Goal: Information Seeking & Learning: Learn about a topic

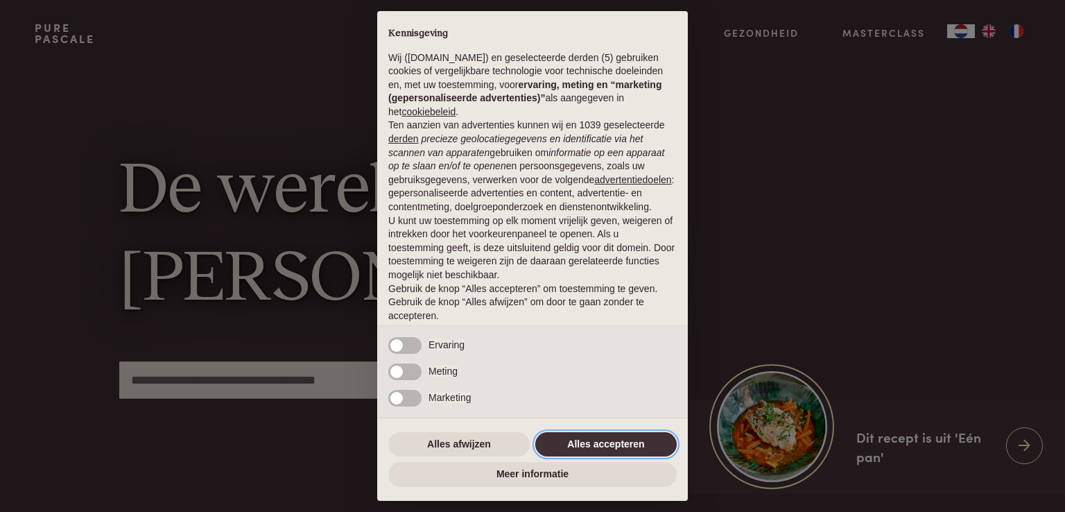
click at [573, 435] on button "Alles accepteren" at bounding box center [605, 444] width 141 height 25
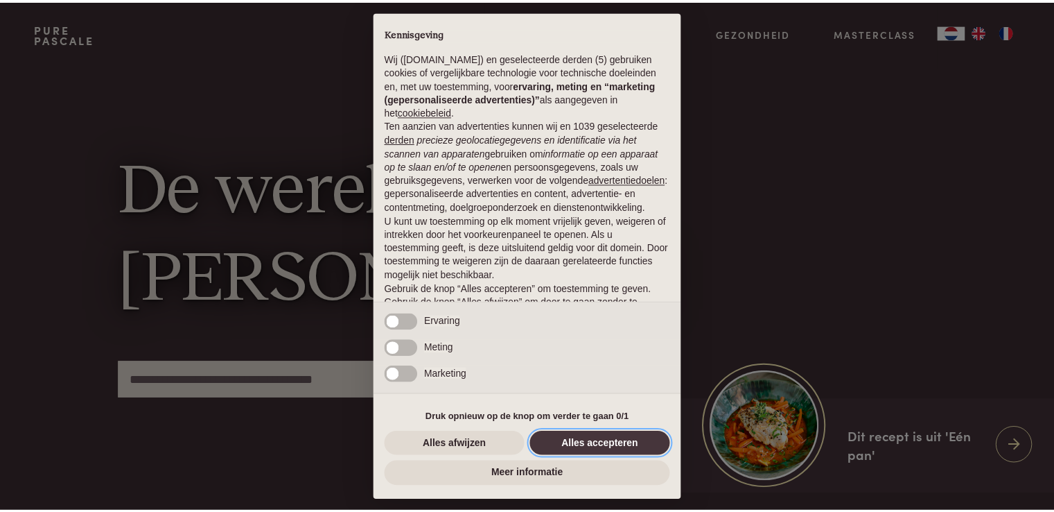
scroll to position [46, 0]
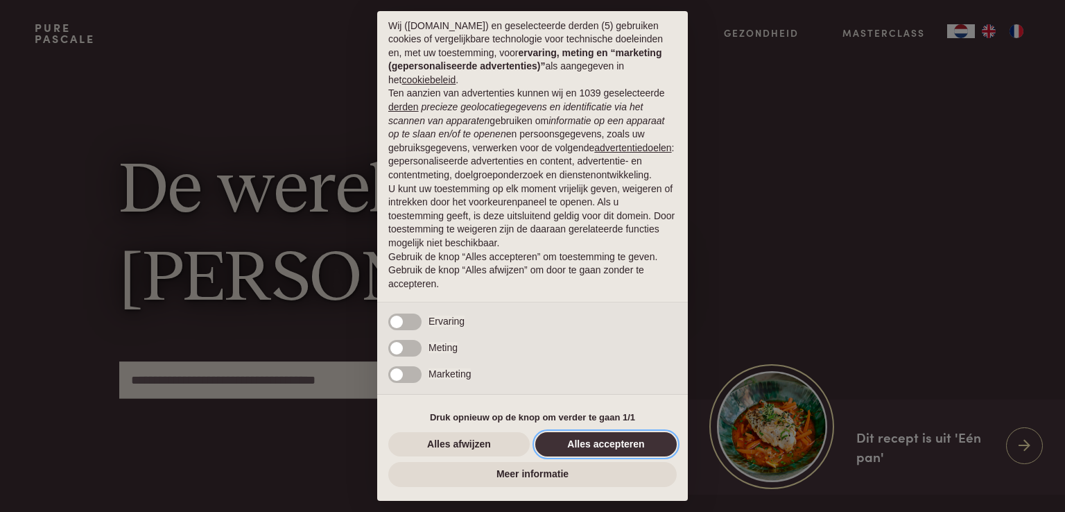
click at [603, 445] on button "Alles accepteren" at bounding box center [605, 444] width 141 height 25
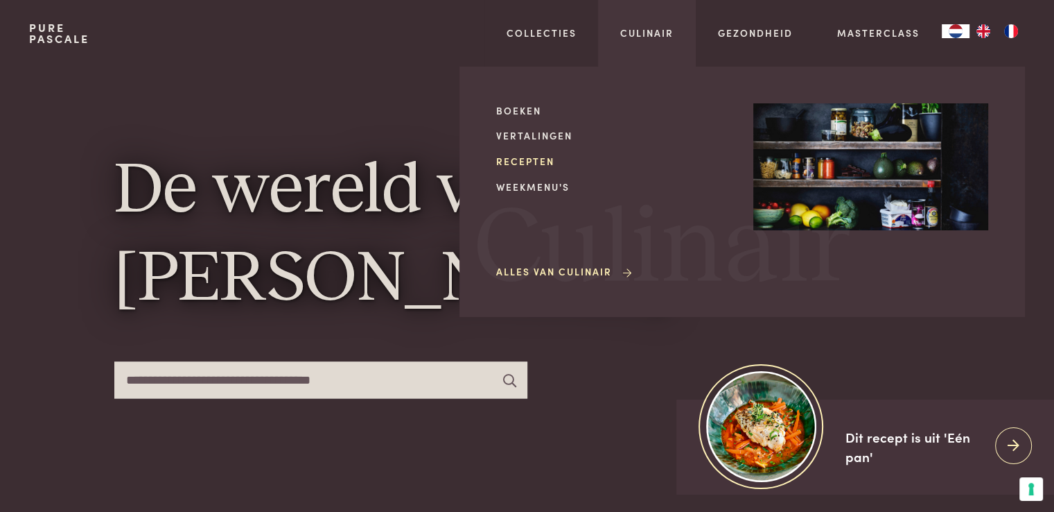
click at [524, 165] on link "Recepten" at bounding box center [613, 161] width 235 height 15
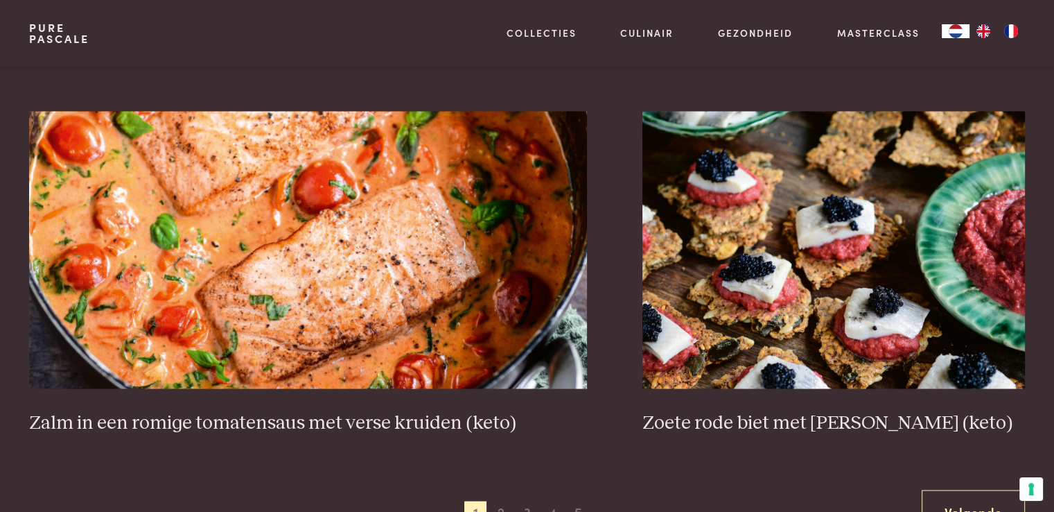
scroll to position [2565, 0]
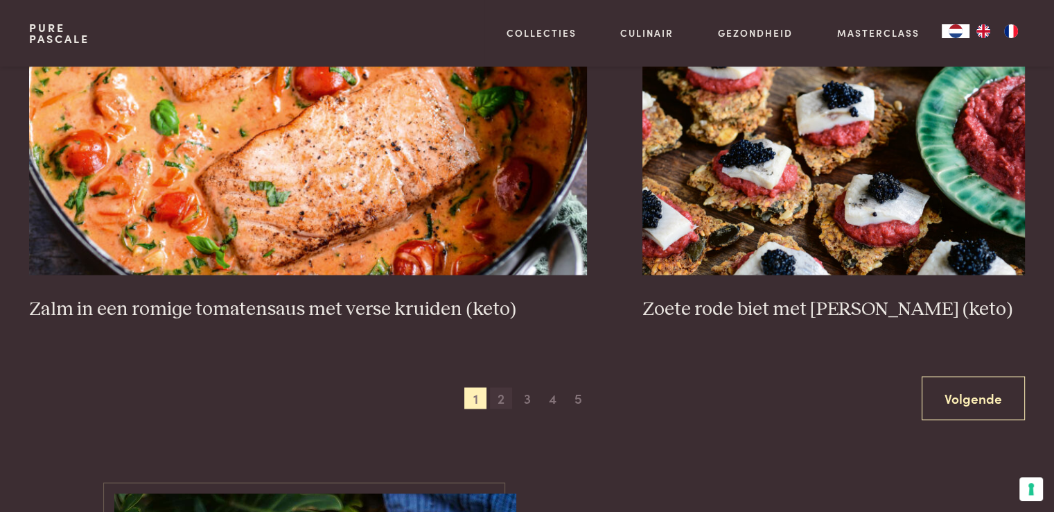
click at [502, 389] on span "2" at bounding box center [501, 398] width 22 height 22
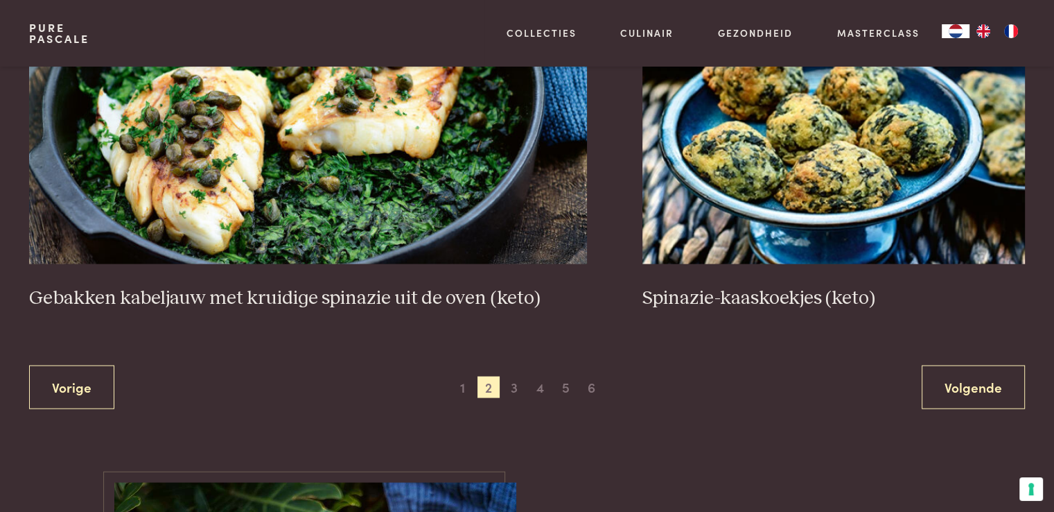
scroll to position [2606, 0]
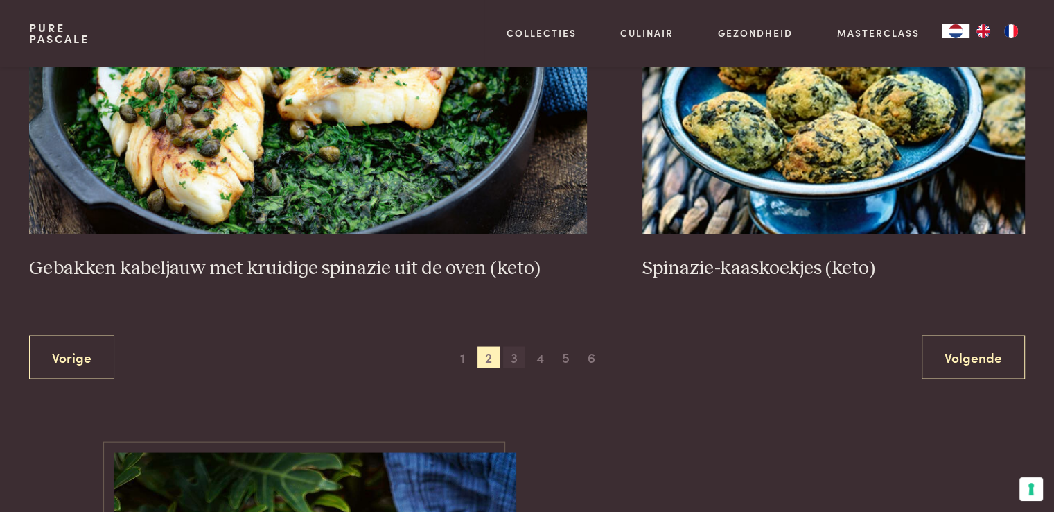
click at [513, 361] on span "3" at bounding box center [514, 357] width 22 height 22
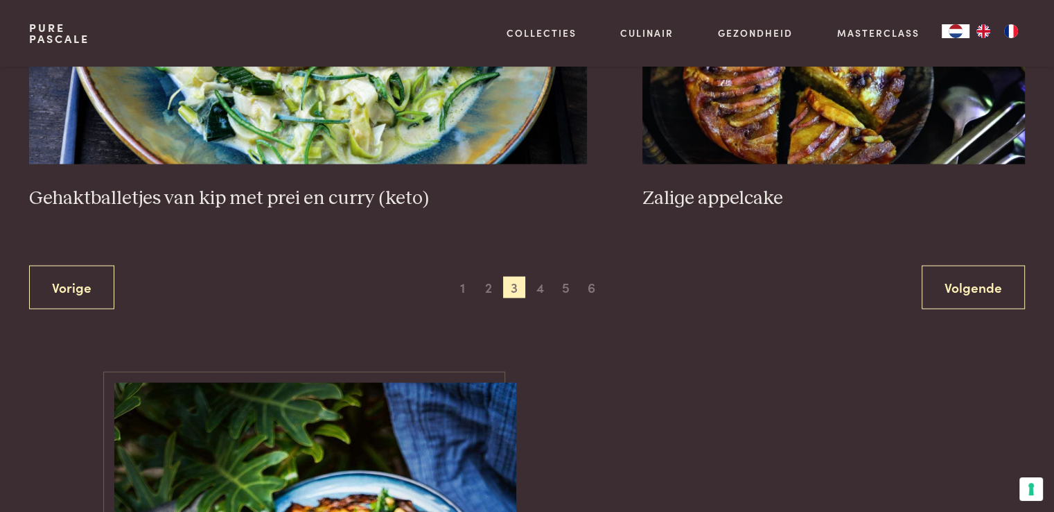
scroll to position [2744, 0]
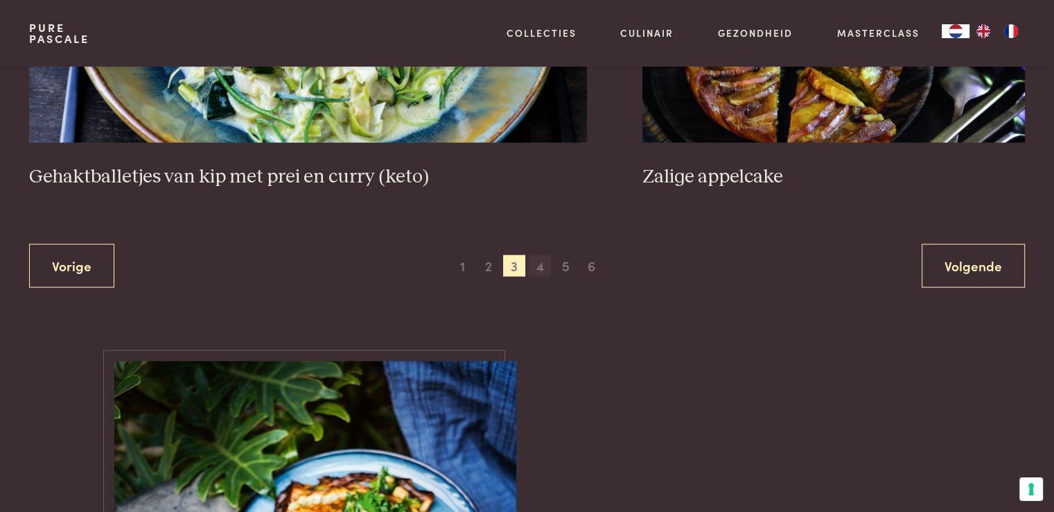
click at [542, 270] on span "4" at bounding box center [540, 266] width 22 height 22
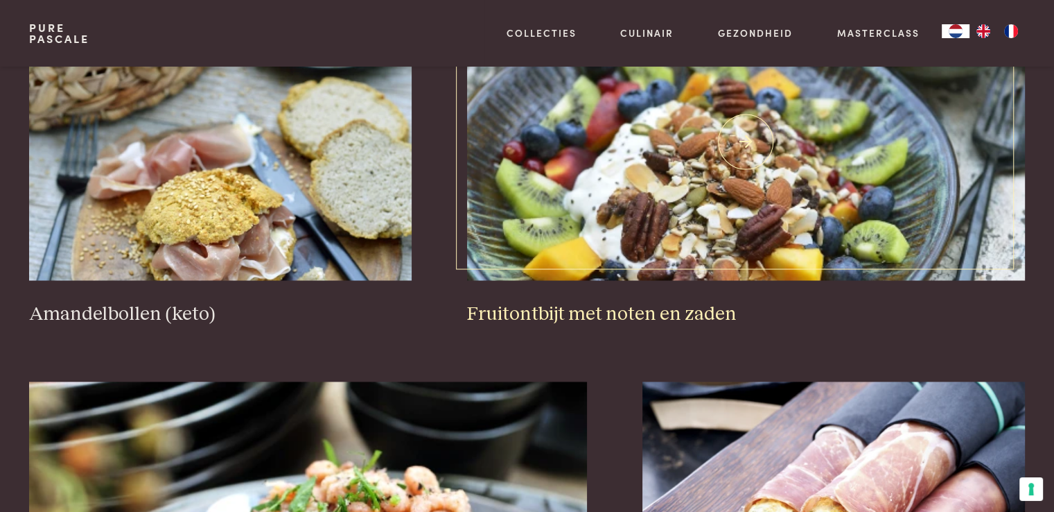
scroll to position [2190, 0]
